Goal: Task Accomplishment & Management: Use online tool/utility

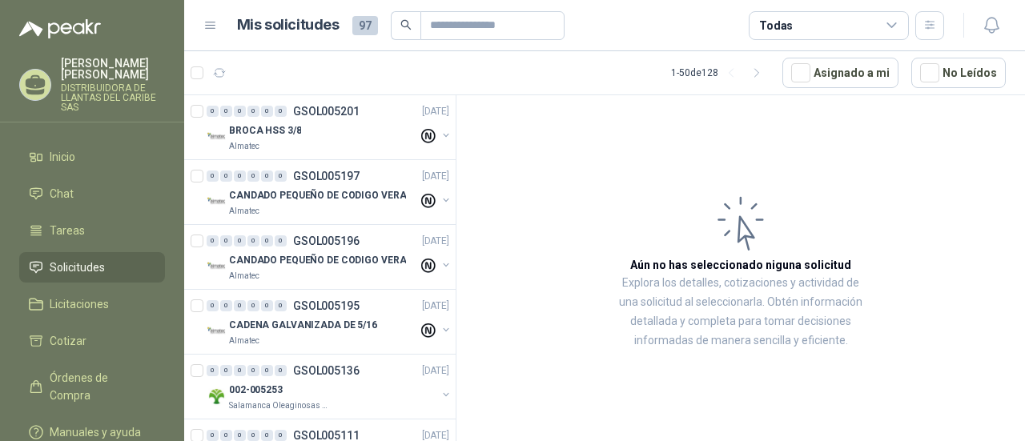
click at [1000, 32] on icon "button" at bounding box center [992, 25] width 20 height 20
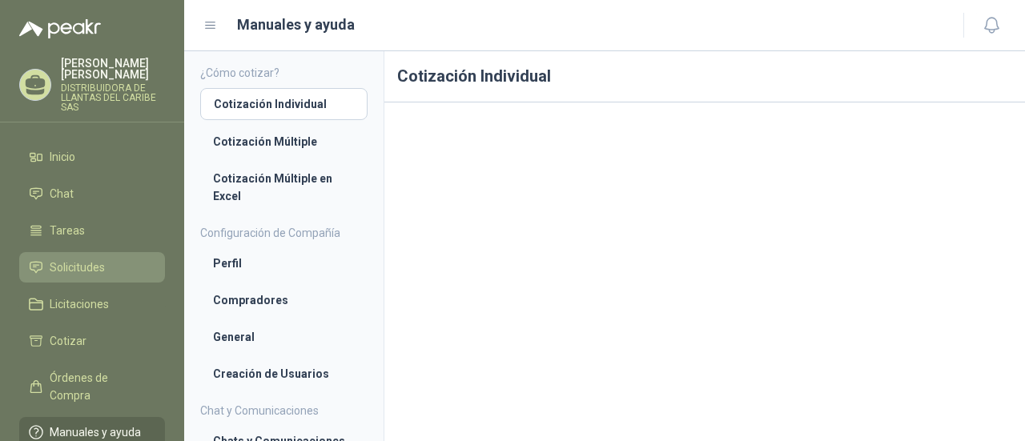
click at [82, 271] on span "Solicitudes" at bounding box center [77, 268] width 55 height 18
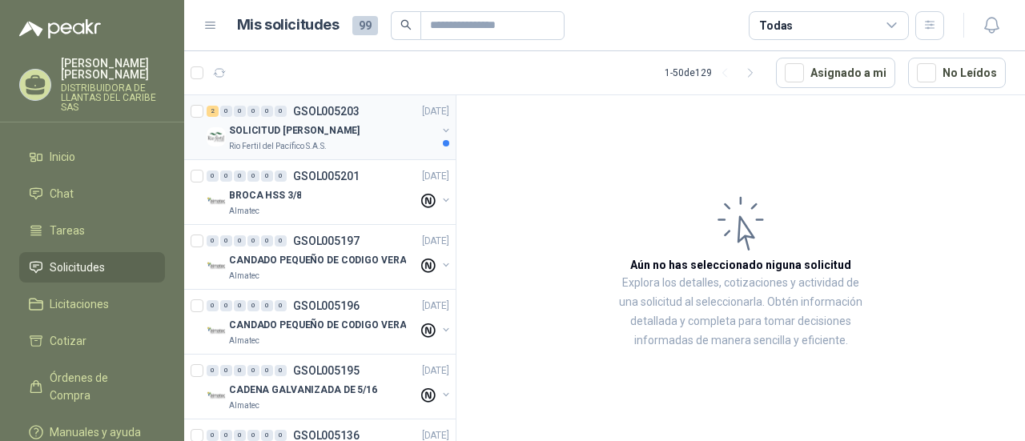
click at [339, 148] on div "Rio Fertil del Pacífico S.A.S." at bounding box center [332, 146] width 207 height 13
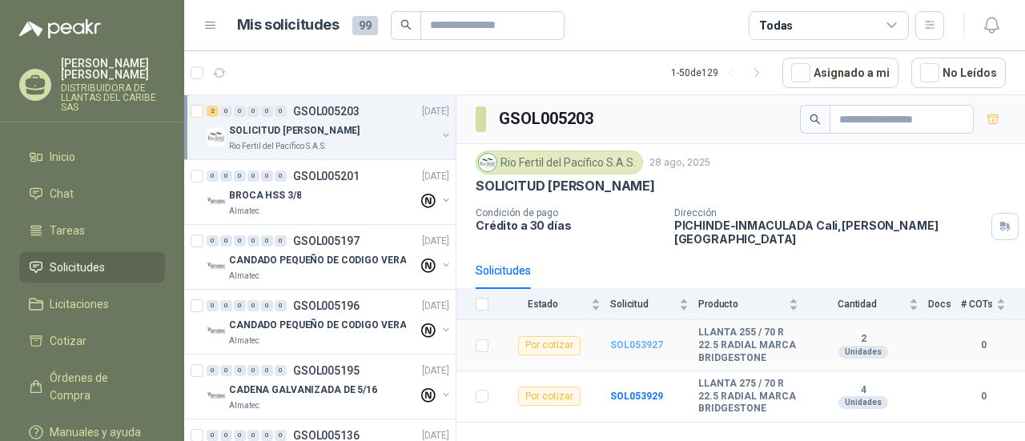
click at [635, 340] on b "SOL053927" at bounding box center [636, 345] width 53 height 11
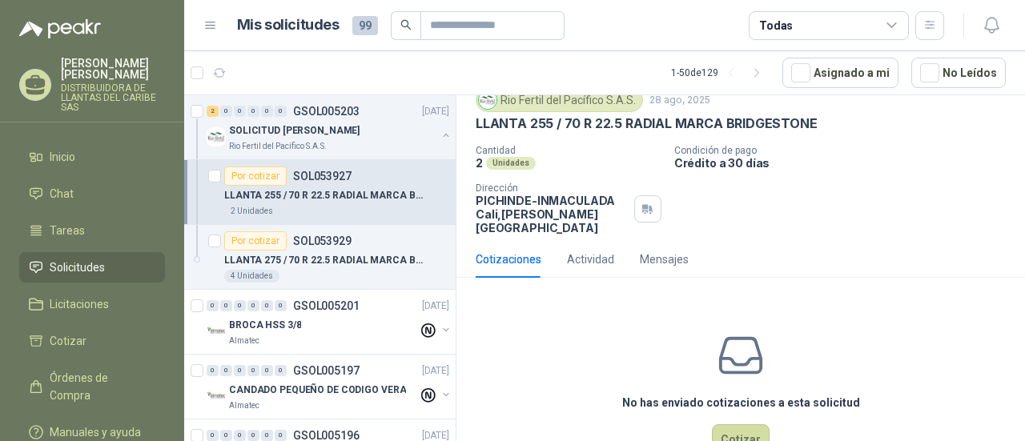
scroll to position [93, 0]
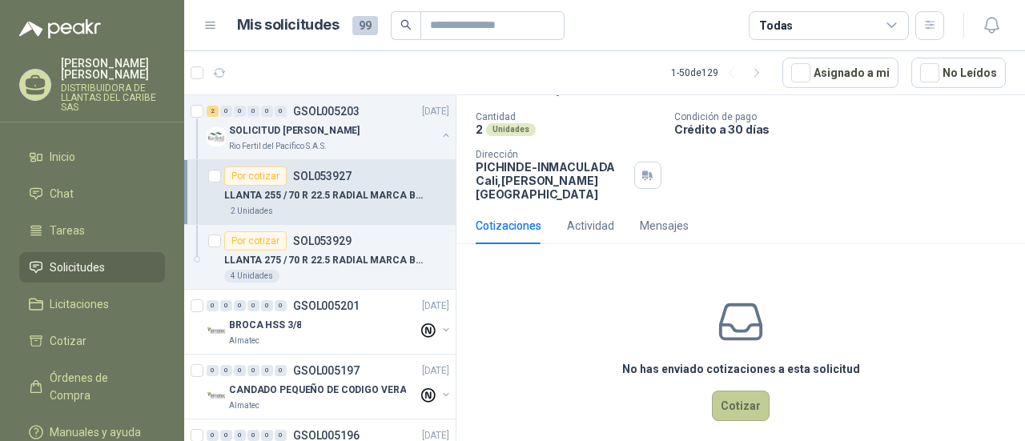
click at [752, 391] on button "Cotizar" at bounding box center [741, 406] width 58 height 30
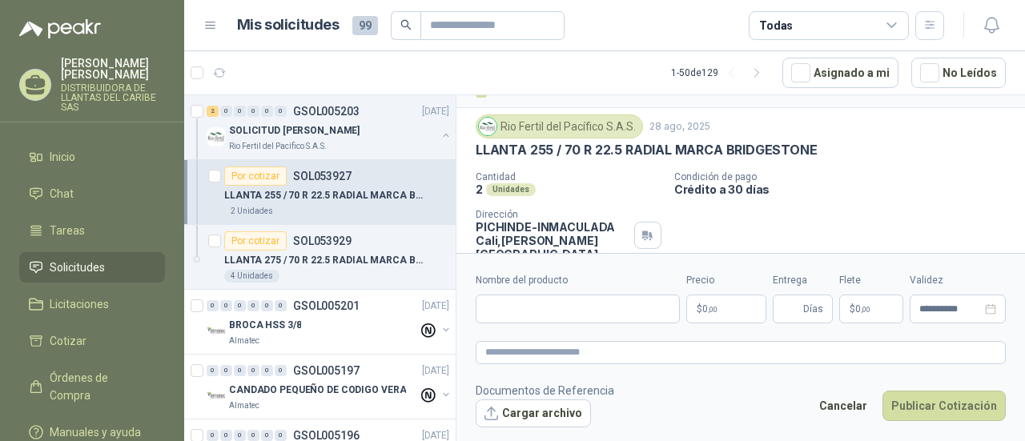
scroll to position [2, 0]
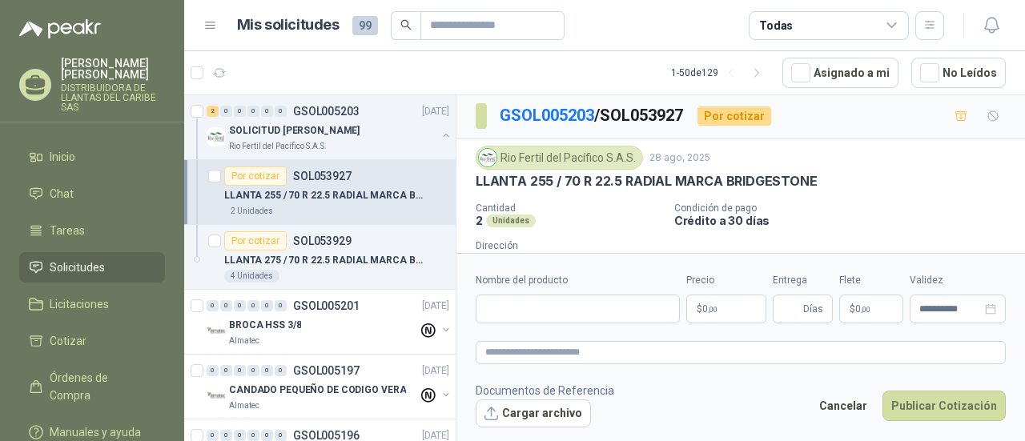
click at [578, 158] on div "Rio Fertil del Pacífico S.A.S." at bounding box center [559, 158] width 167 height 24
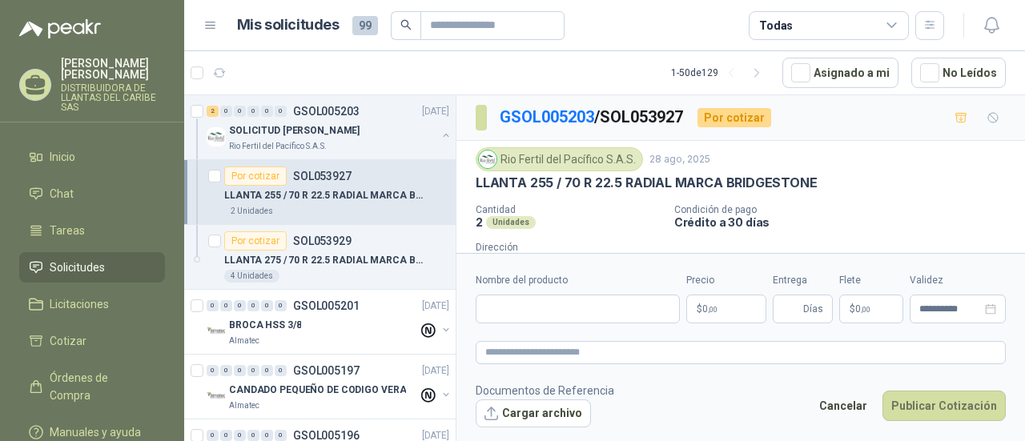
click at [585, 155] on div "Rio Fertil del Pacífico S.A.S." at bounding box center [559, 159] width 167 height 24
click at [565, 118] on link "GSOL005203" at bounding box center [547, 116] width 94 height 19
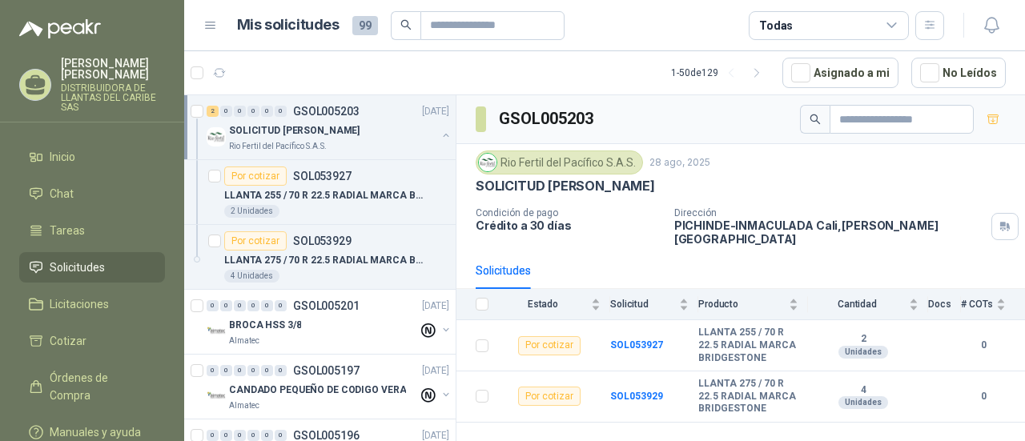
click at [613, 160] on div "Rio Fertil del Pacífico S.A.S." at bounding box center [559, 163] width 167 height 24
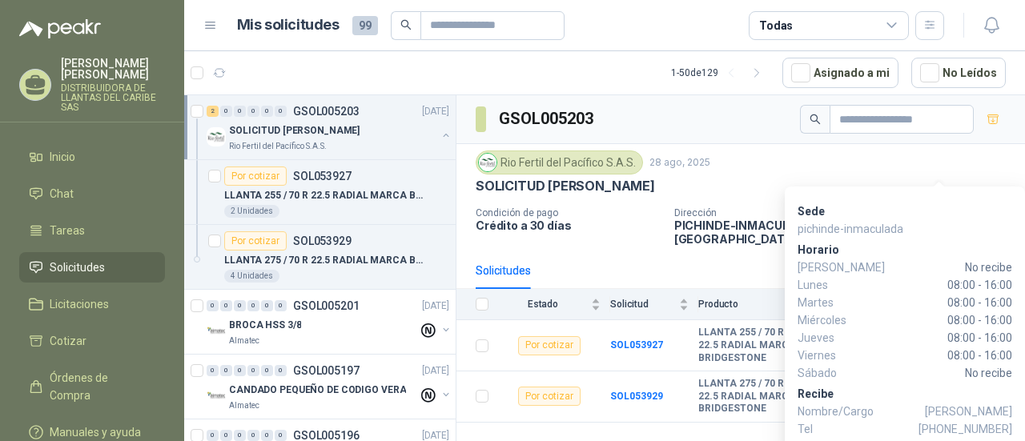
click at [937, 220] on p "pichinde-inmaculada" at bounding box center [905, 229] width 215 height 18
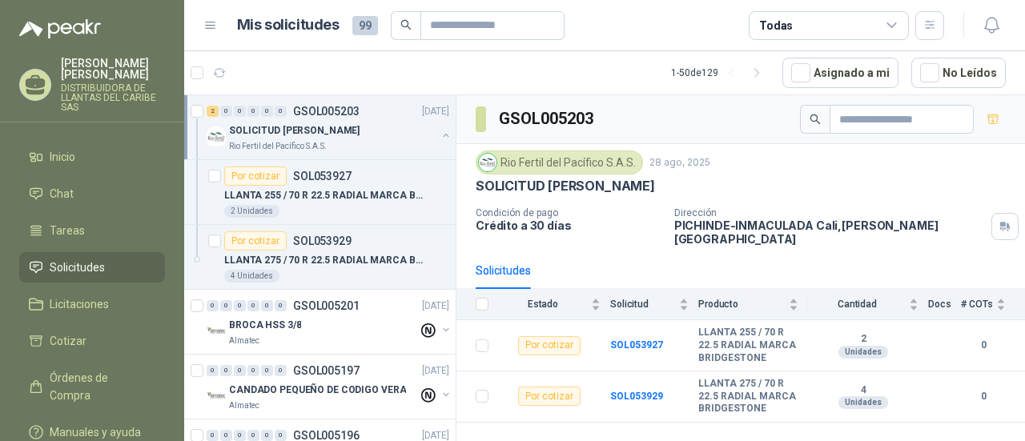
click at [785, 166] on div "Rio Fertil del Pacífico S.A.S. 28 ago, 2025" at bounding box center [741, 163] width 530 height 24
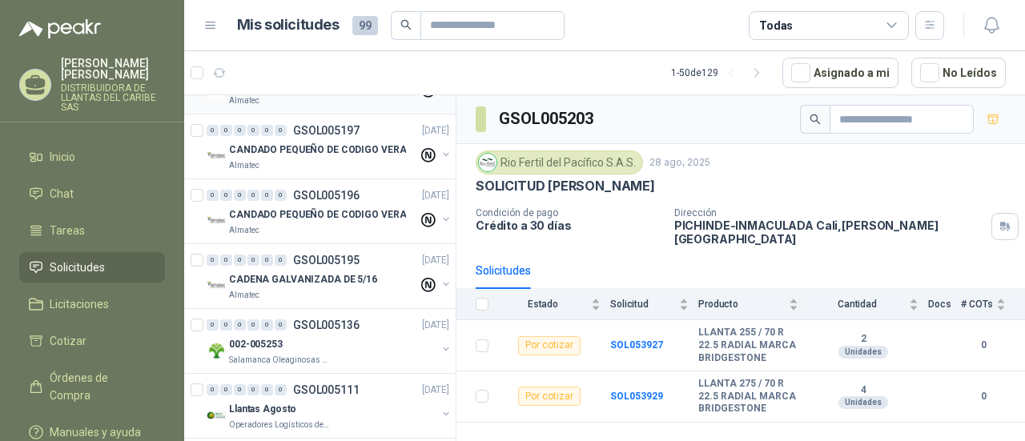
scroll to position [320, 0]
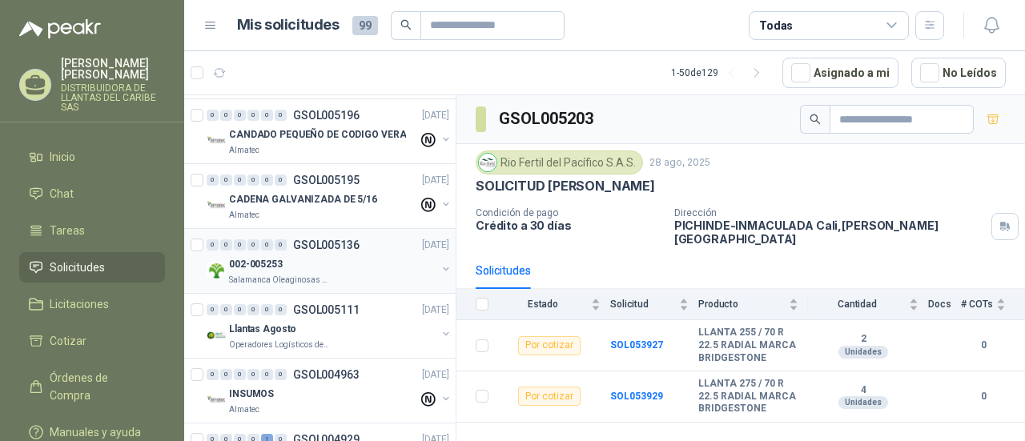
click at [368, 259] on div "002-005253" at bounding box center [332, 264] width 207 height 19
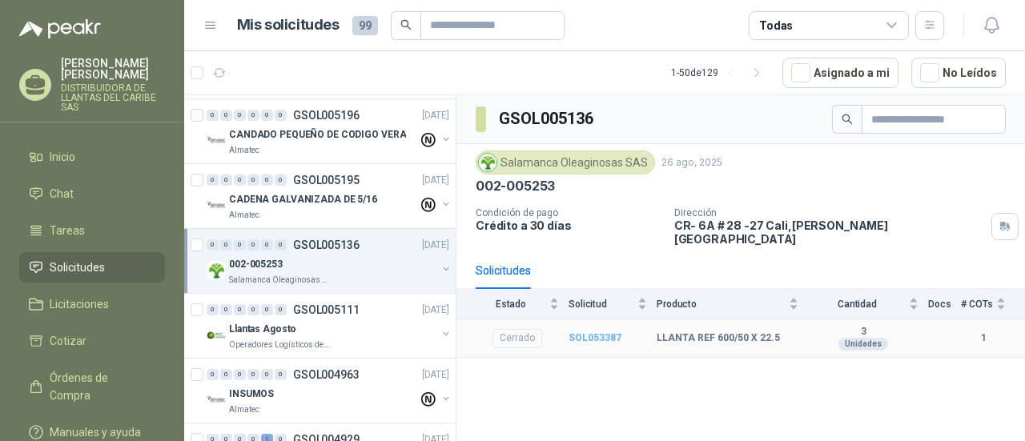
click at [602, 332] on b "SOL053387" at bounding box center [595, 337] width 53 height 11
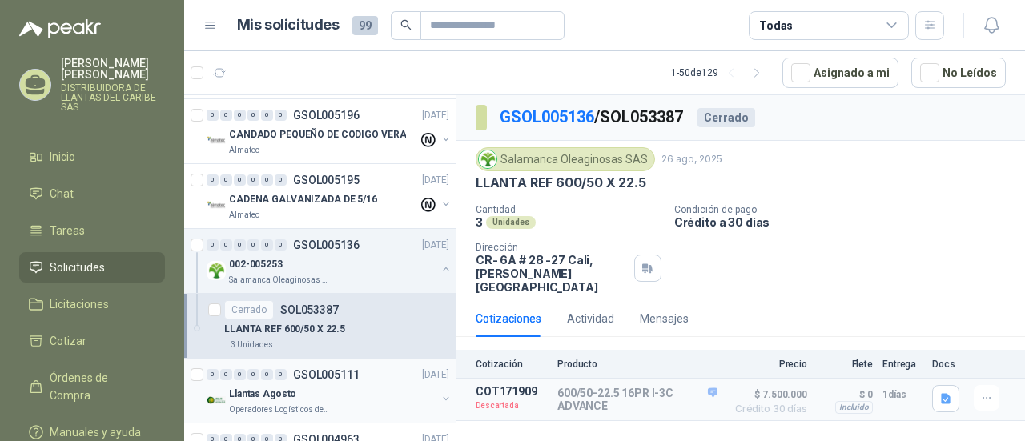
scroll to position [400, 0]
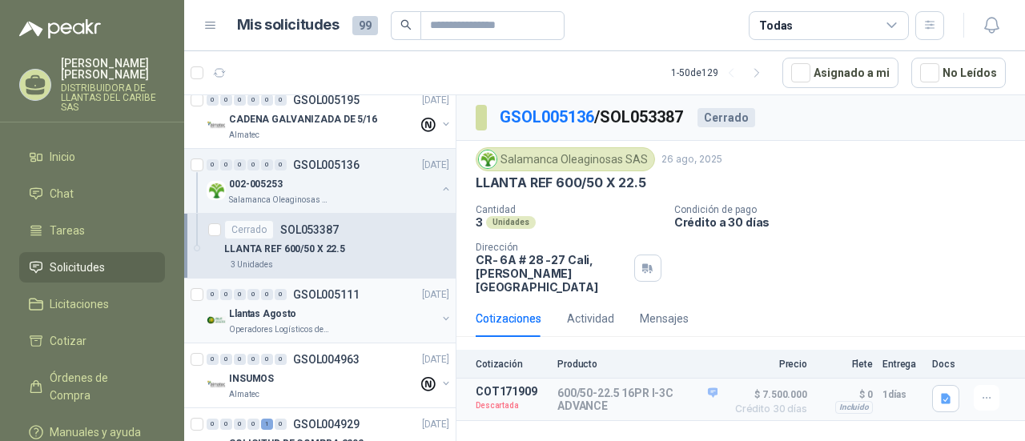
click at [326, 308] on div "Llantas Agosto" at bounding box center [332, 313] width 207 height 19
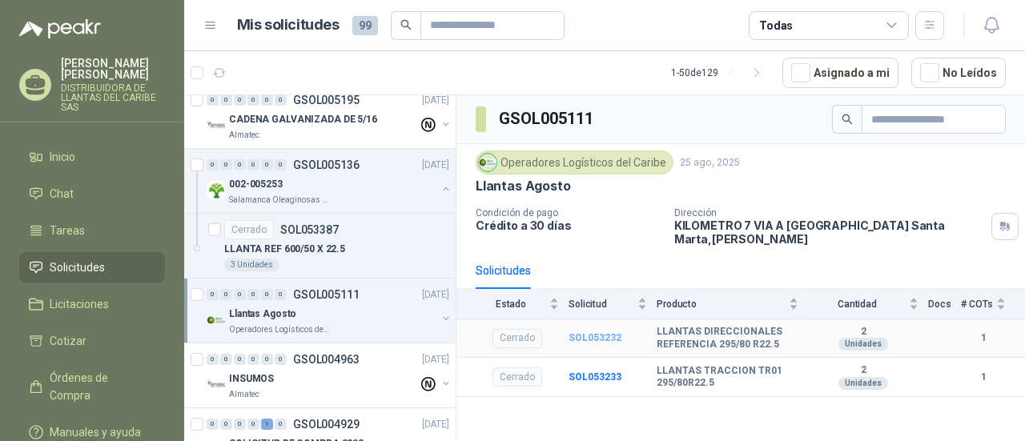
click at [608, 336] on b "SOL053232" at bounding box center [595, 337] width 53 height 11
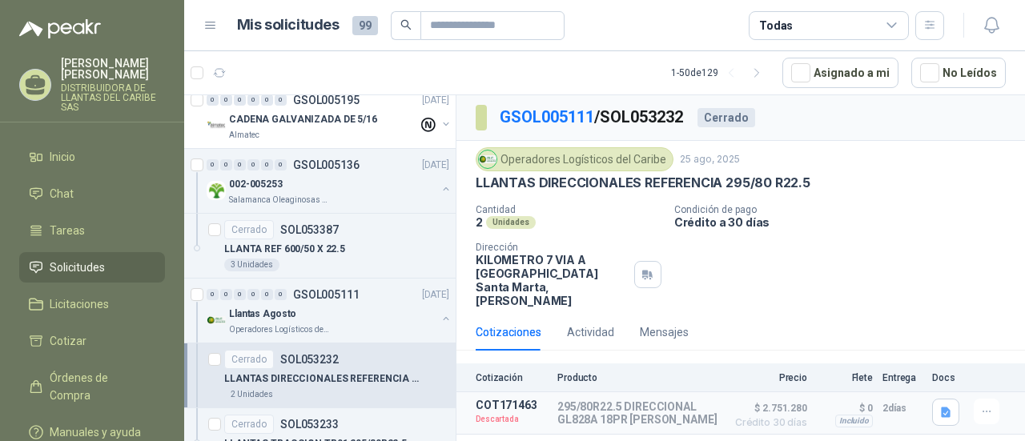
click at [900, 281] on div "Cantidad 2 Unidades Condición de pago Crédito a 30 [PERSON_NAME] Dirección KILO…" at bounding box center [741, 255] width 530 height 103
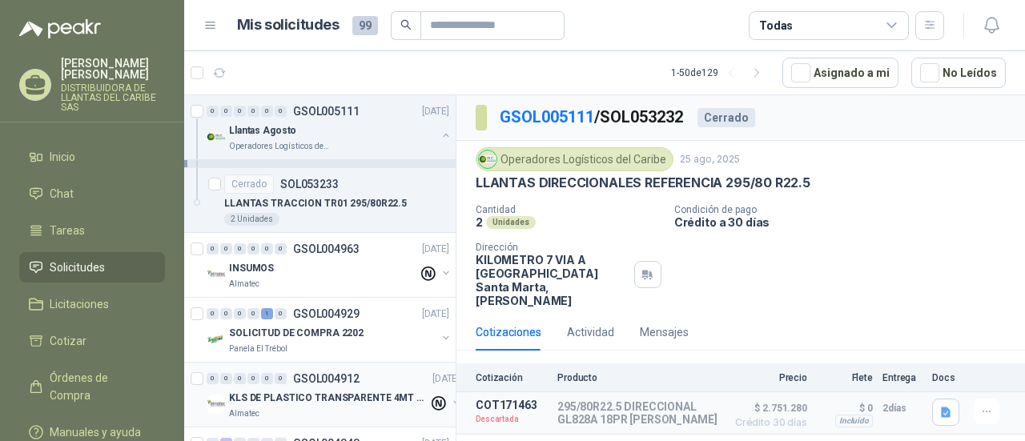
scroll to position [801, 0]
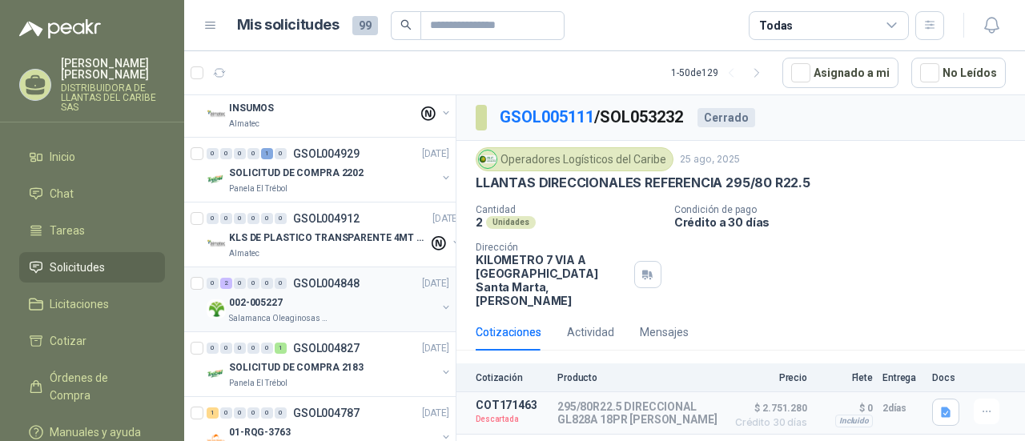
click at [332, 302] on div "002-005227" at bounding box center [332, 302] width 207 height 19
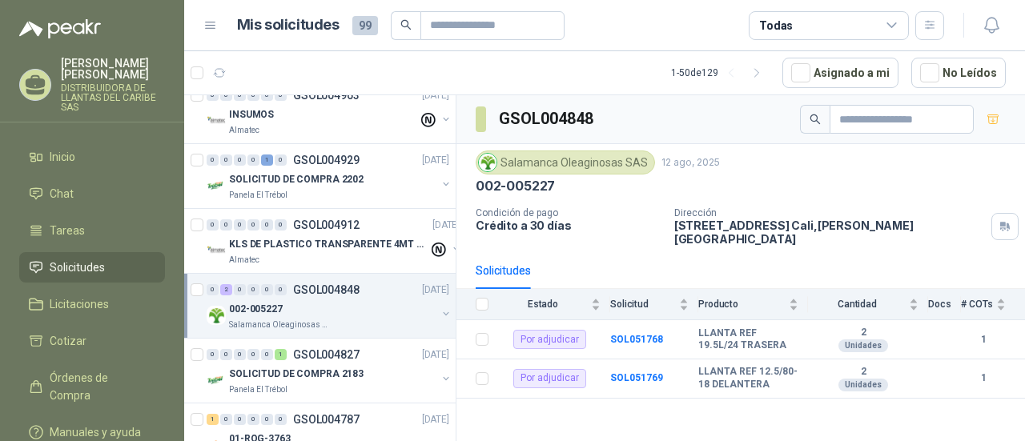
scroll to position [881, 0]
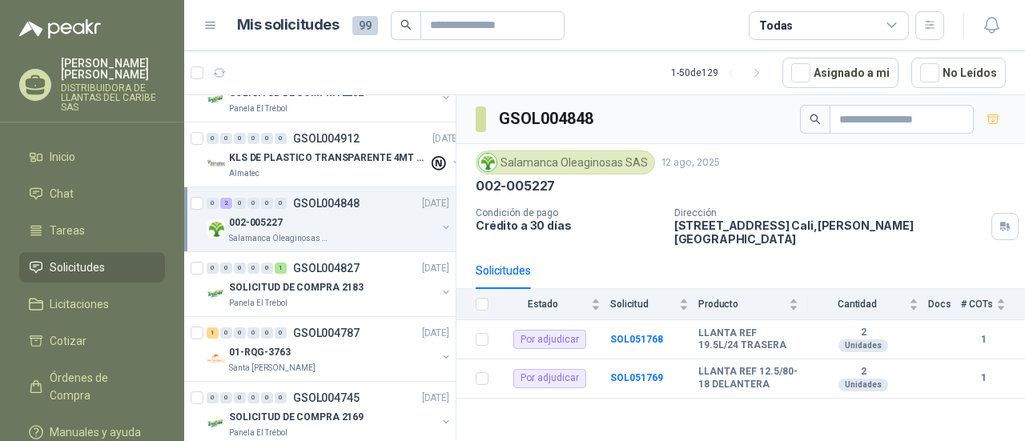
click at [344, 343] on div "01-RQG-3763" at bounding box center [332, 352] width 207 height 19
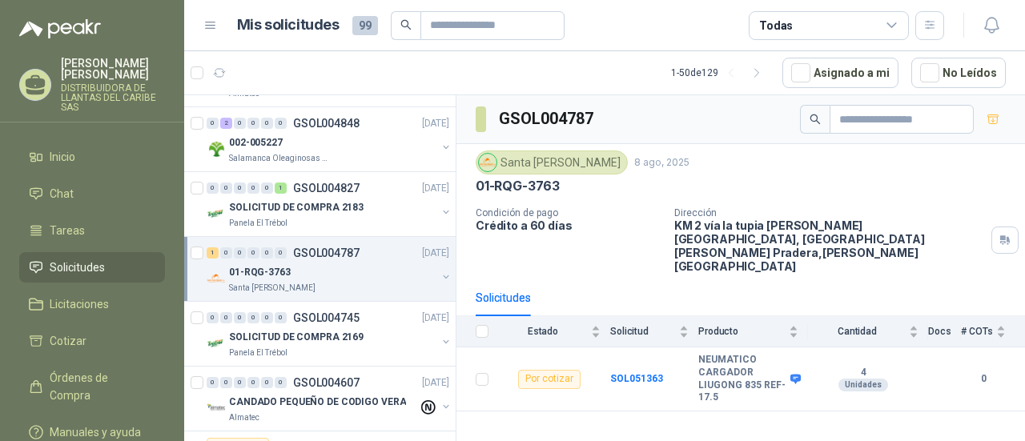
scroll to position [1041, 0]
